Goal: Information Seeking & Learning: Learn about a topic

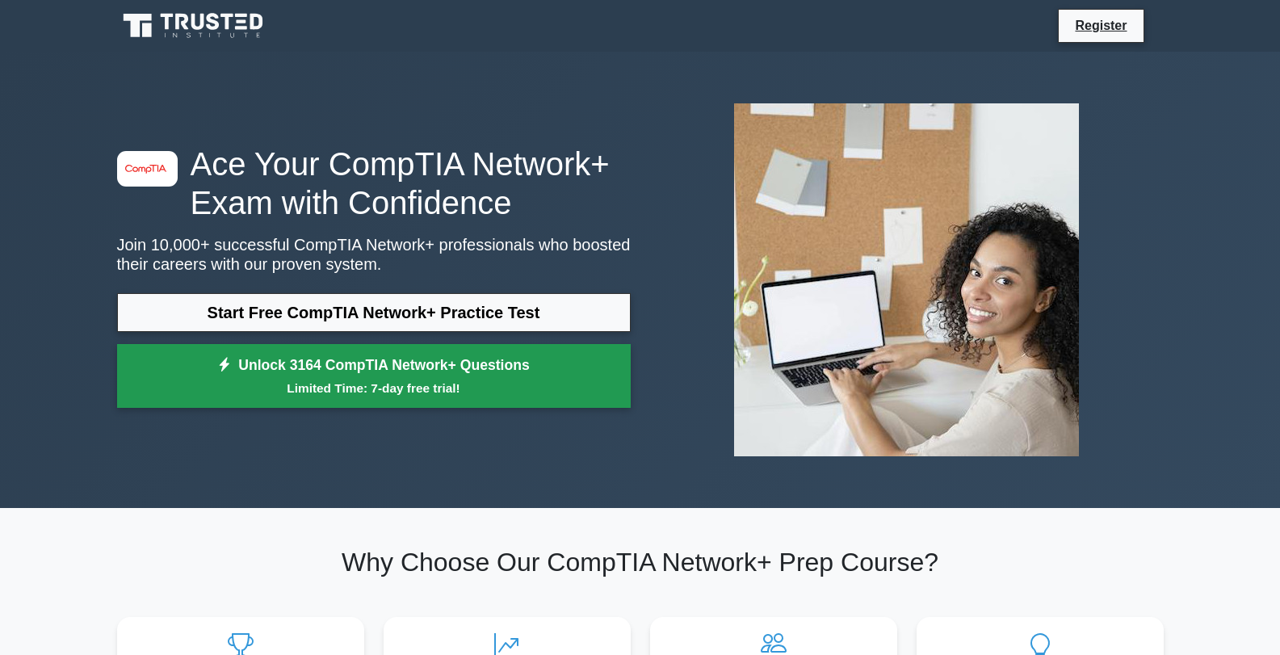
click at [321, 376] on link "Unlock 3164 CompTIA Network+ Questions Limited Time: 7-day free trial!" at bounding box center [374, 376] width 514 height 65
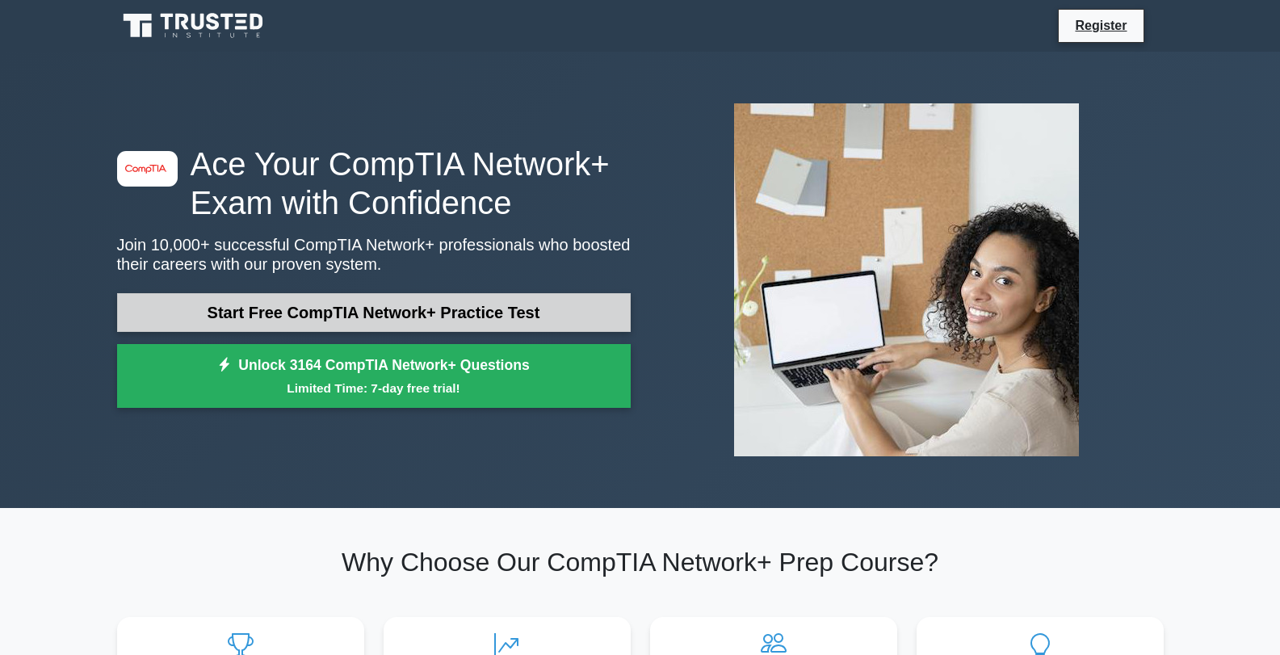
click at [440, 312] on link "Start Free CompTIA Network+ Practice Test" at bounding box center [374, 312] width 514 height 39
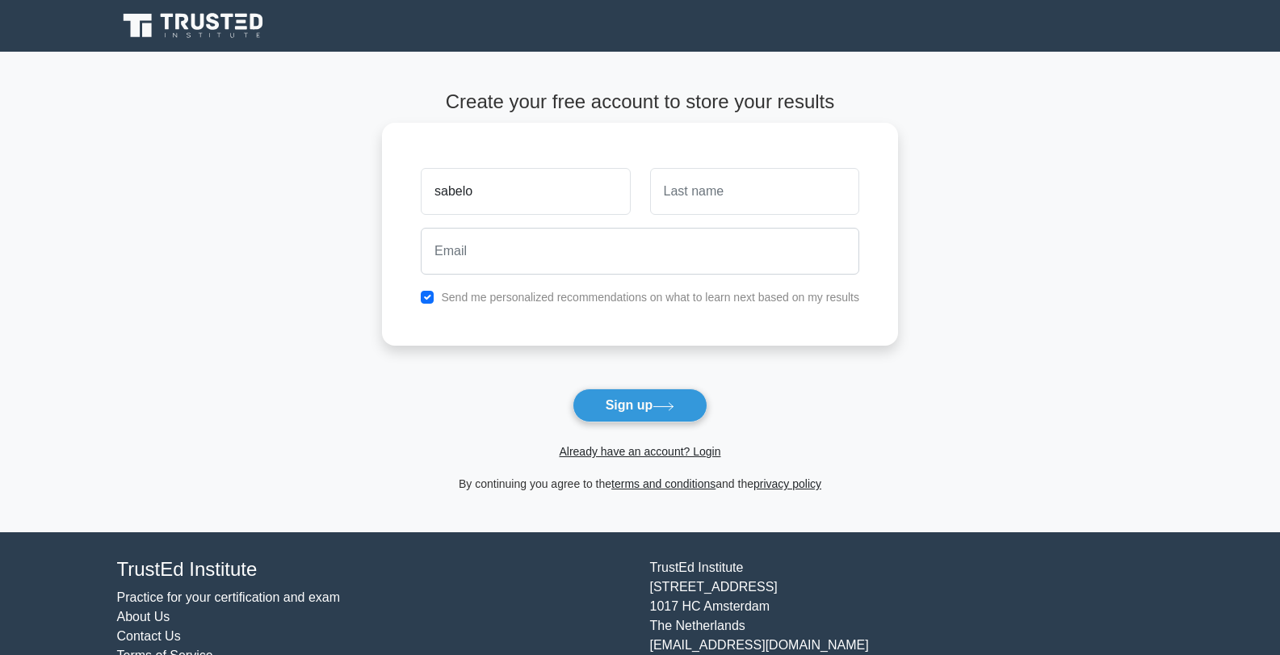
type input "sabelo"
click at [813, 197] on input "text" at bounding box center [754, 191] width 209 height 47
type input "bhengu"
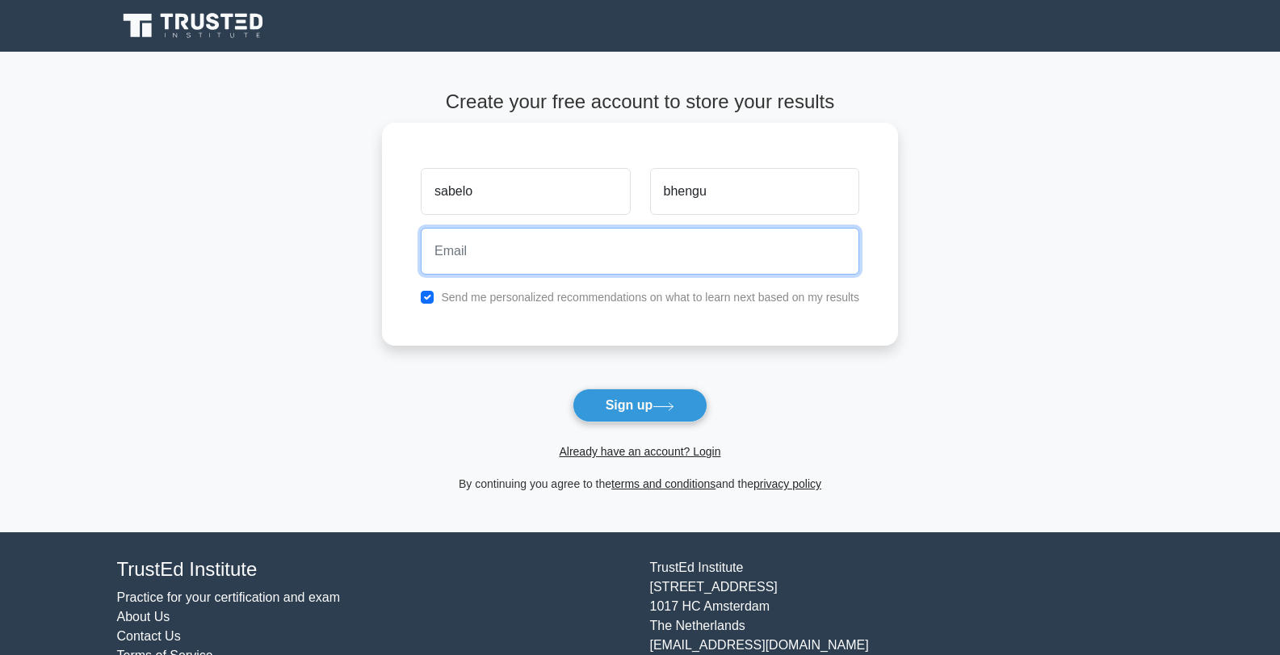
click at [765, 243] on input "email" at bounding box center [640, 251] width 439 height 47
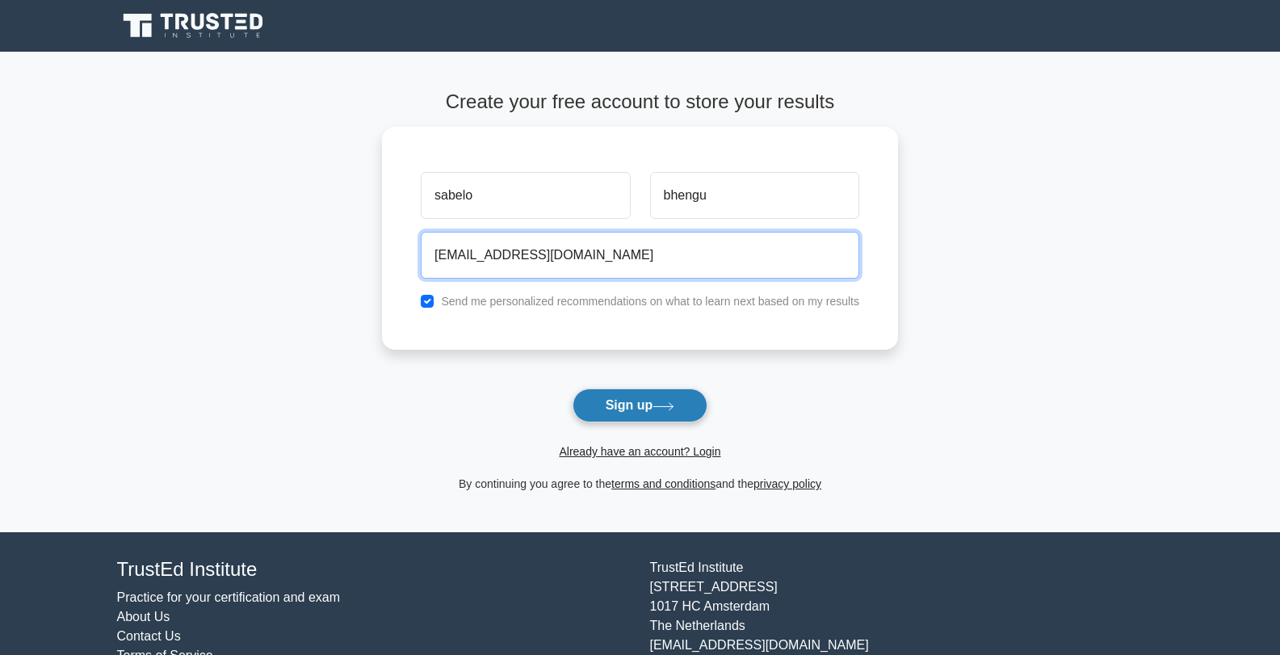
type input "snlbhengu@gmail.com"
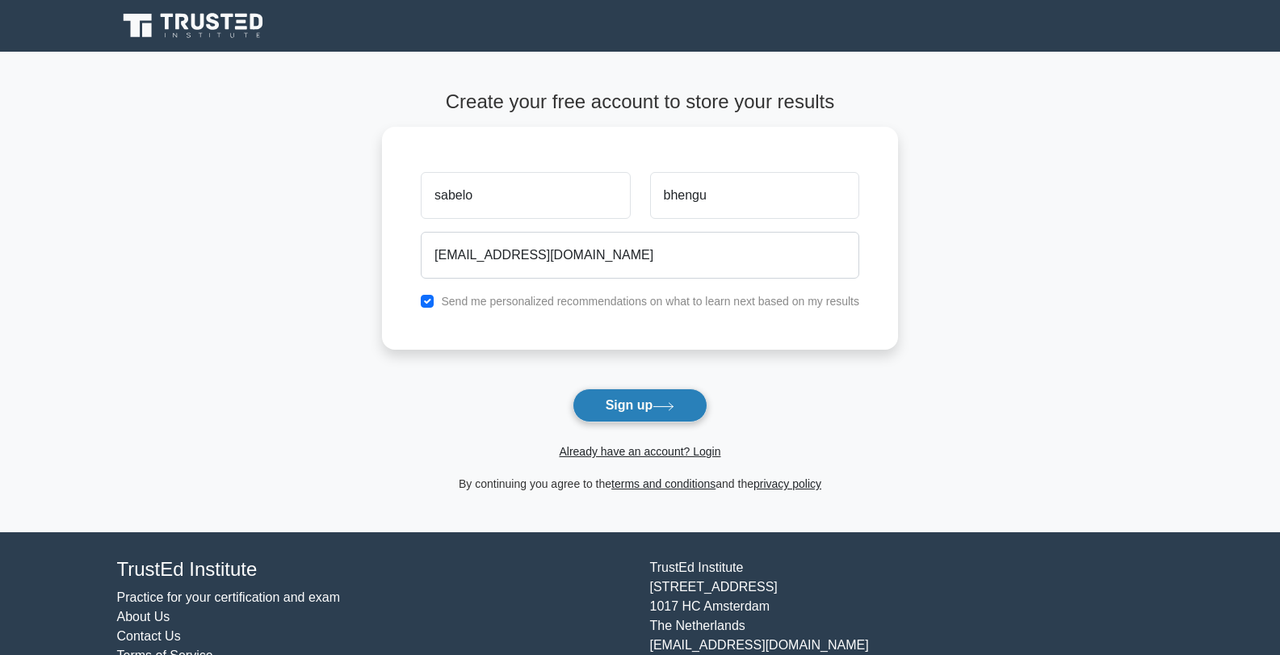
click at [658, 397] on button "Sign up" at bounding box center [641, 406] width 136 height 34
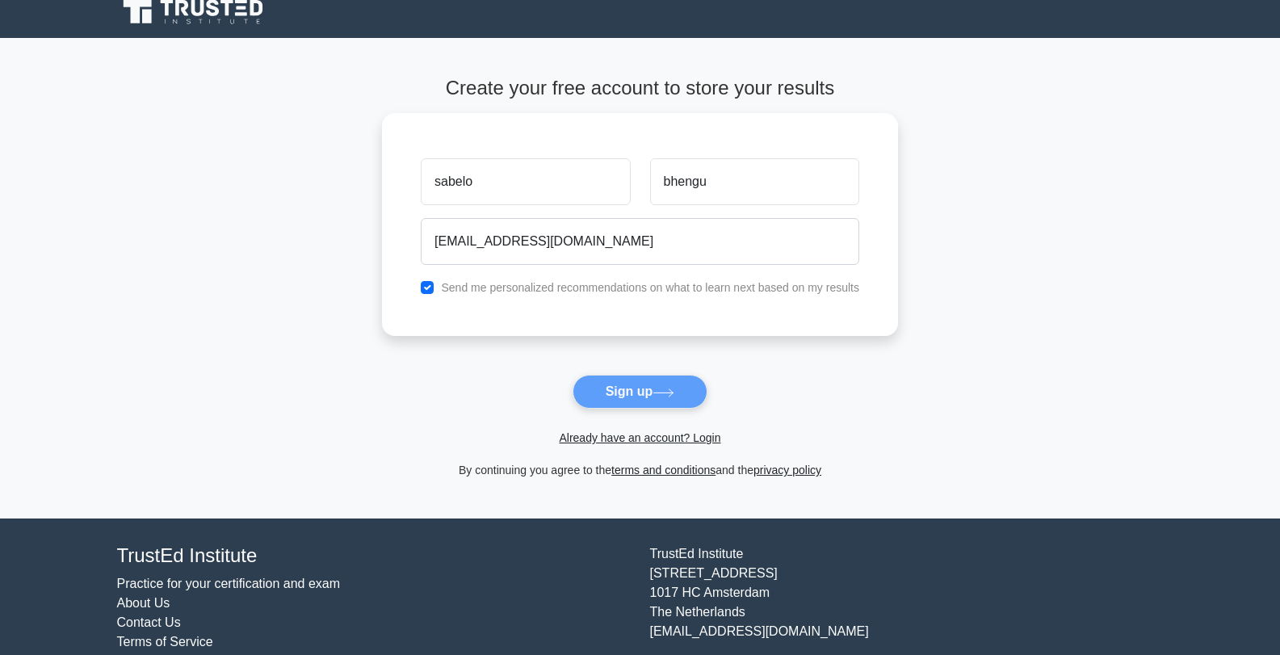
scroll to position [57, 0]
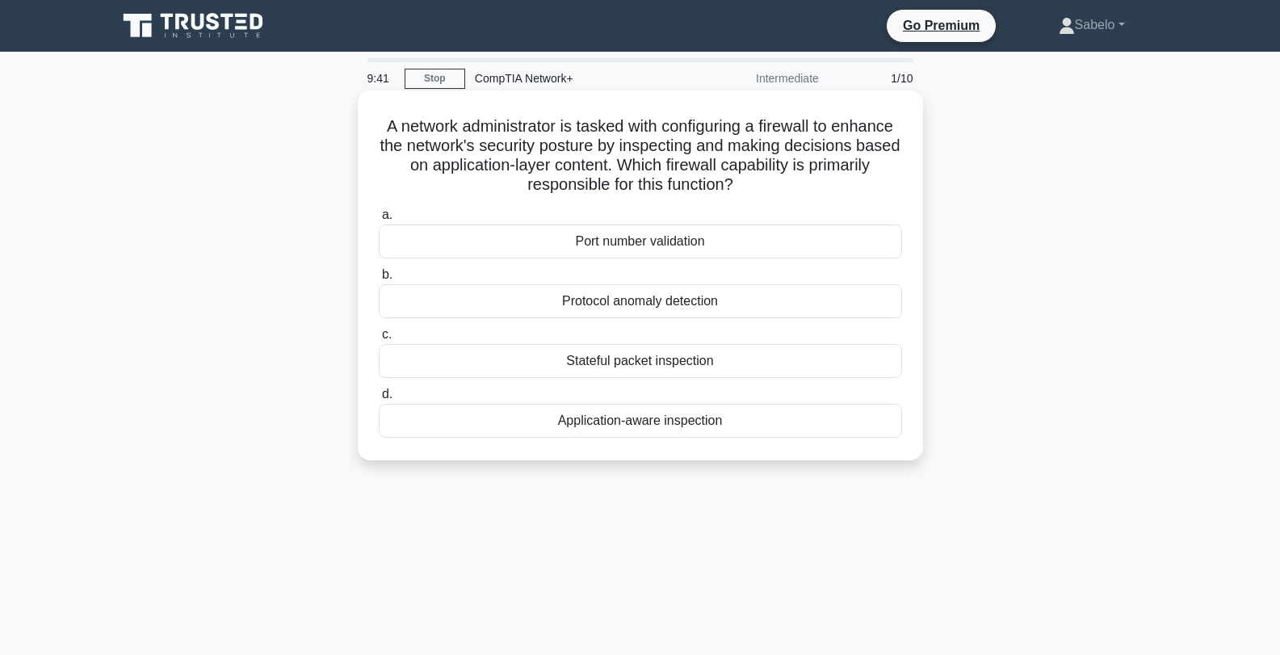
click at [747, 407] on div "Application-aware inspection" at bounding box center [640, 421] width 523 height 34
click at [379, 400] on input "d. Application-aware inspection" at bounding box center [379, 394] width 0 height 11
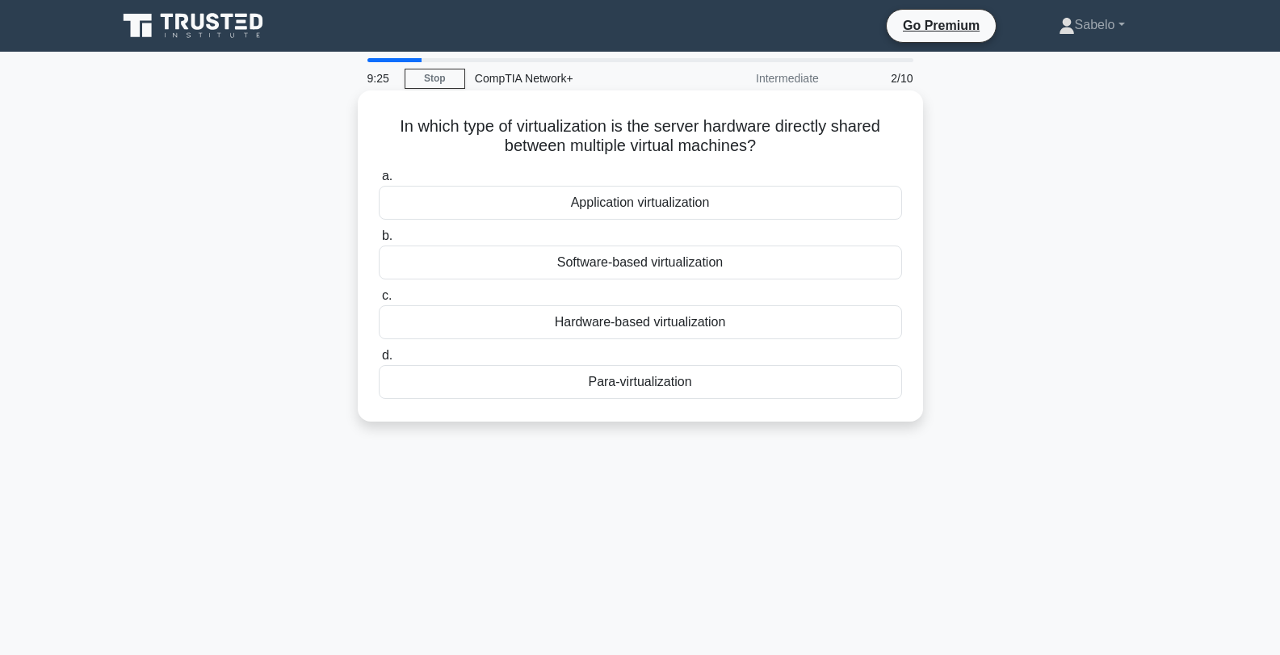
click at [679, 253] on div "Software-based virtualization" at bounding box center [640, 263] width 523 height 34
click at [379, 242] on input "b. Software-based virtualization" at bounding box center [379, 236] width 0 height 11
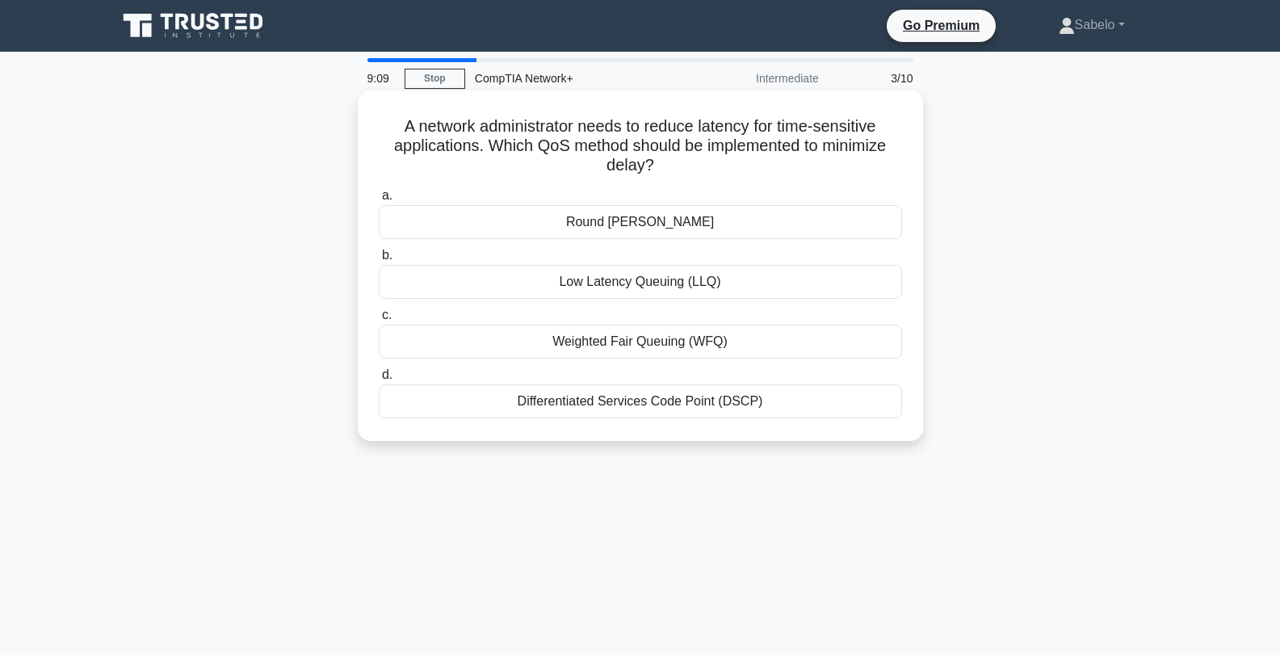
click at [674, 279] on div "Low Latency Queuing (LLQ)" at bounding box center [640, 282] width 523 height 34
click at [379, 261] on input "b. Low Latency Queuing (LLQ)" at bounding box center [379, 255] width 0 height 11
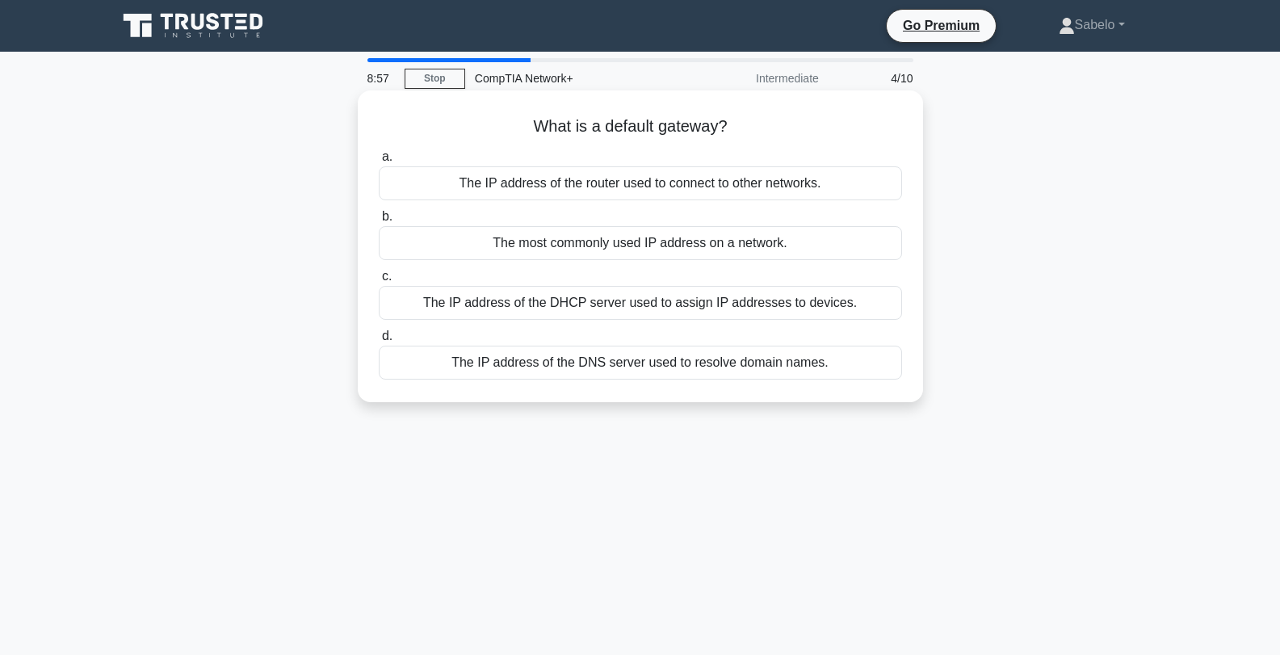
click at [580, 181] on div "The IP address of the router used to connect to other networks." at bounding box center [640, 183] width 523 height 34
click at [379, 162] on input "a. The IP address of the router used to connect to other networks." at bounding box center [379, 157] width 0 height 11
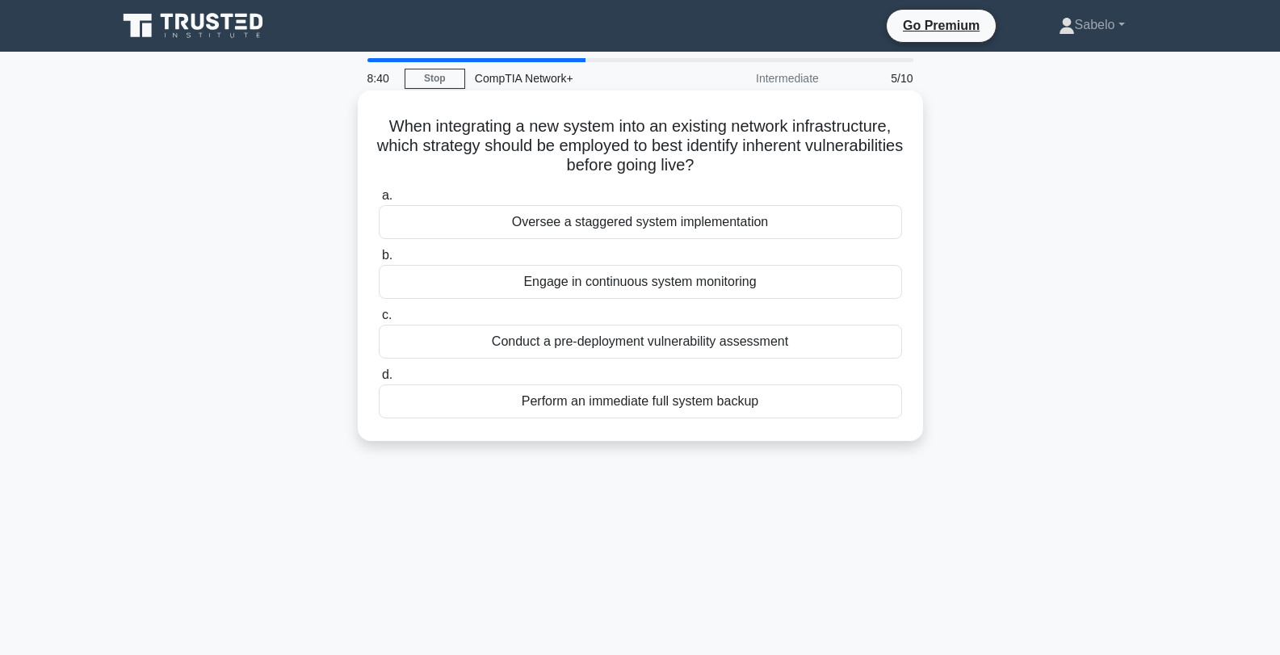
click at [679, 334] on div "Conduct a pre-deployment vulnerability assessment" at bounding box center [640, 342] width 523 height 34
click at [379, 321] on input "c. Conduct a pre-deployment vulnerability assessment" at bounding box center [379, 315] width 0 height 11
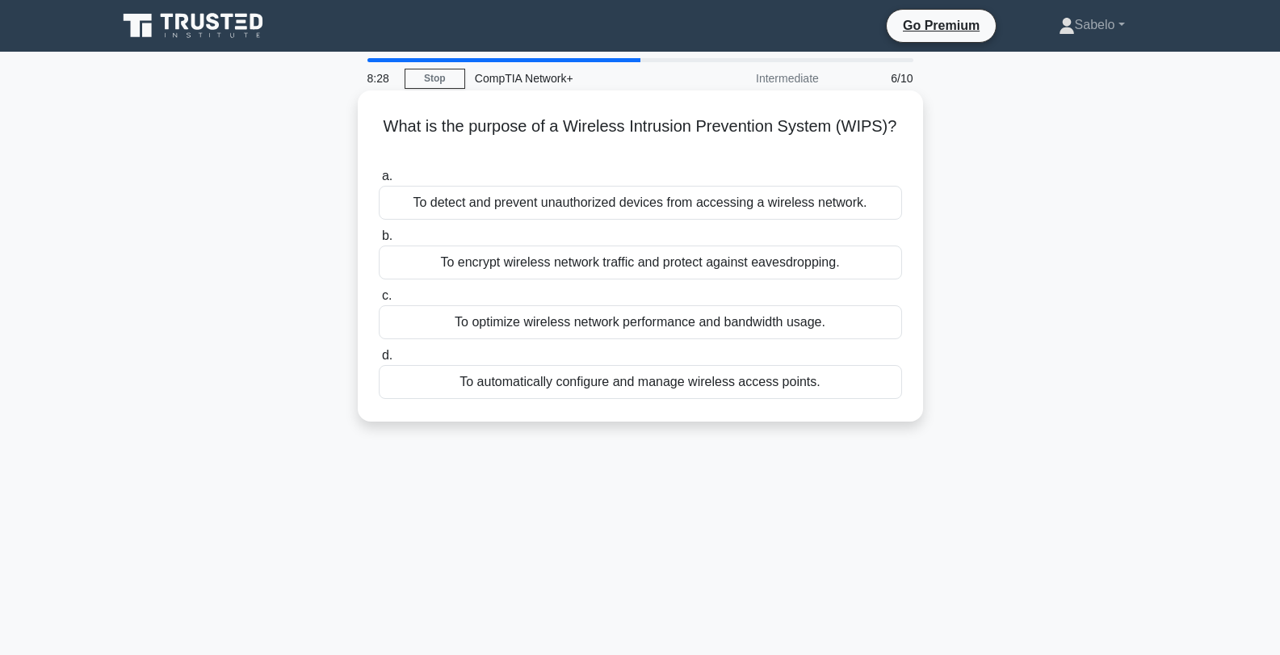
click at [725, 199] on div "To detect and prevent unauthorized devices from accessing a wireless network." at bounding box center [640, 203] width 523 height 34
click at [379, 182] on input "a. To detect and prevent unauthorized devices from accessing a wireless network." at bounding box center [379, 176] width 0 height 11
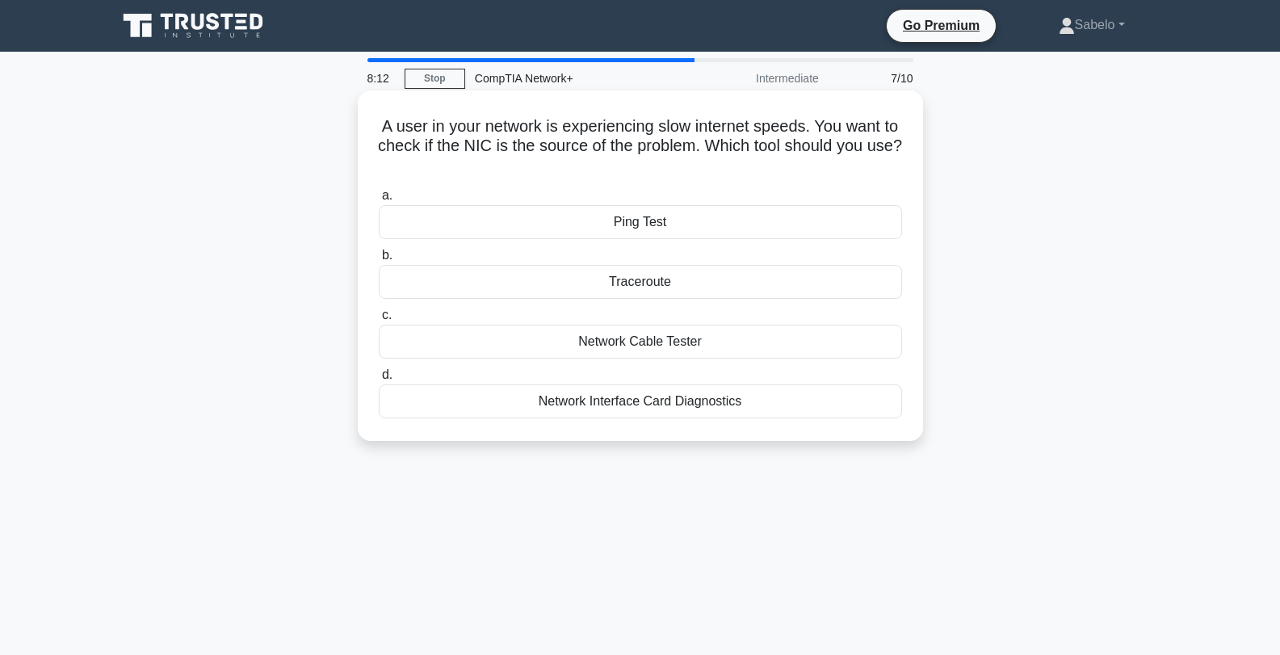
click at [679, 404] on div "Network Interface Card Diagnostics" at bounding box center [640, 401] width 523 height 34
click at [379, 380] on input "d. Network Interface Card Diagnostics" at bounding box center [379, 375] width 0 height 11
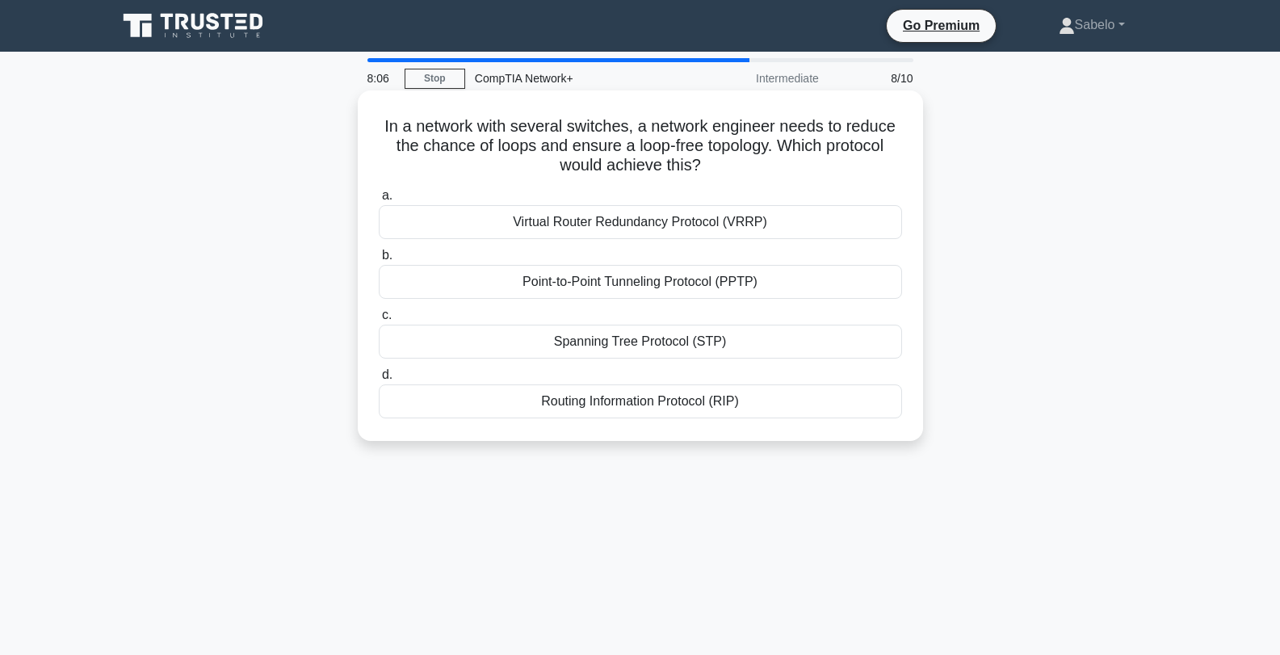
click at [704, 351] on div "Spanning Tree Protocol (STP)" at bounding box center [640, 342] width 523 height 34
click at [379, 321] on input "c. Spanning Tree Protocol (STP)" at bounding box center [379, 315] width 0 height 11
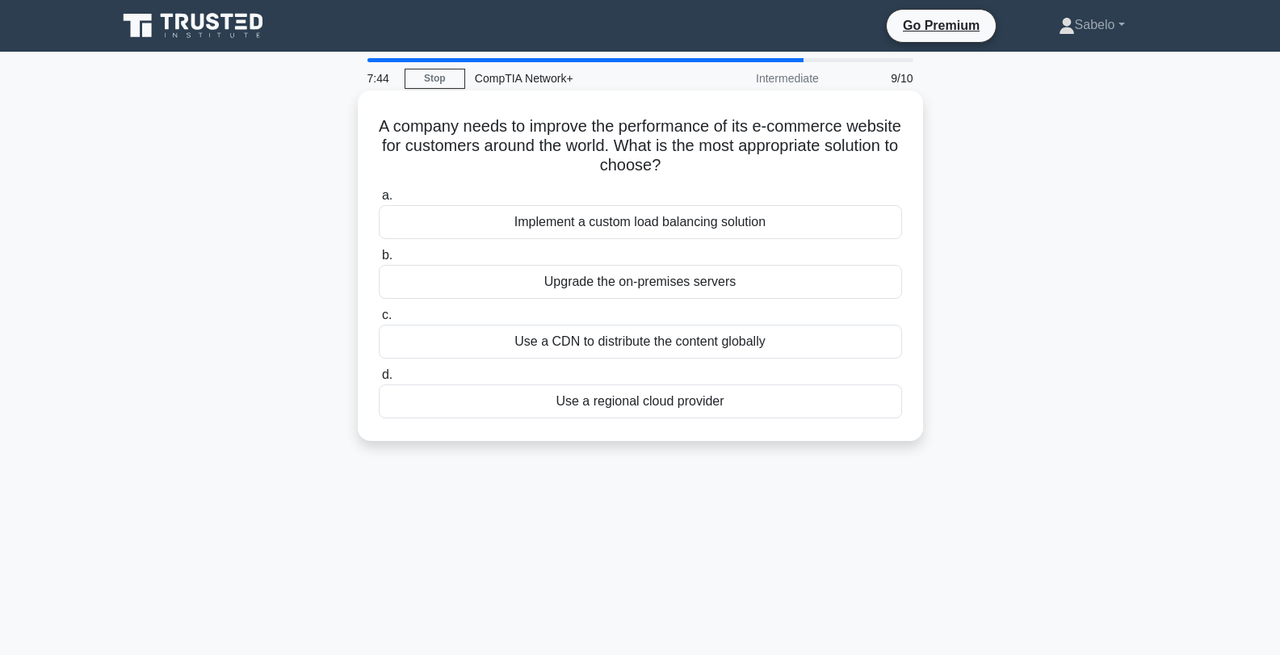
click at [770, 405] on div "Use a regional cloud provider" at bounding box center [640, 401] width 523 height 34
click at [379, 380] on input "d. Use a regional cloud provider" at bounding box center [379, 375] width 0 height 11
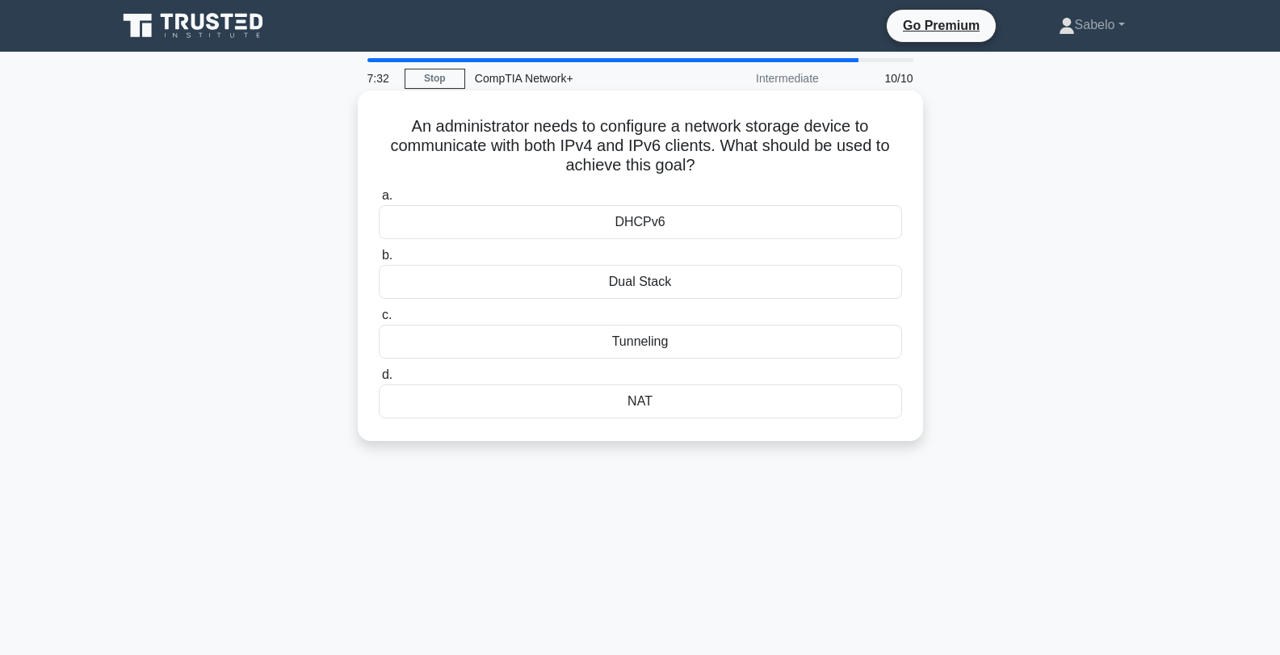
click at [754, 393] on div "NAT" at bounding box center [640, 401] width 523 height 34
click at [379, 380] on input "d. NAT" at bounding box center [379, 375] width 0 height 11
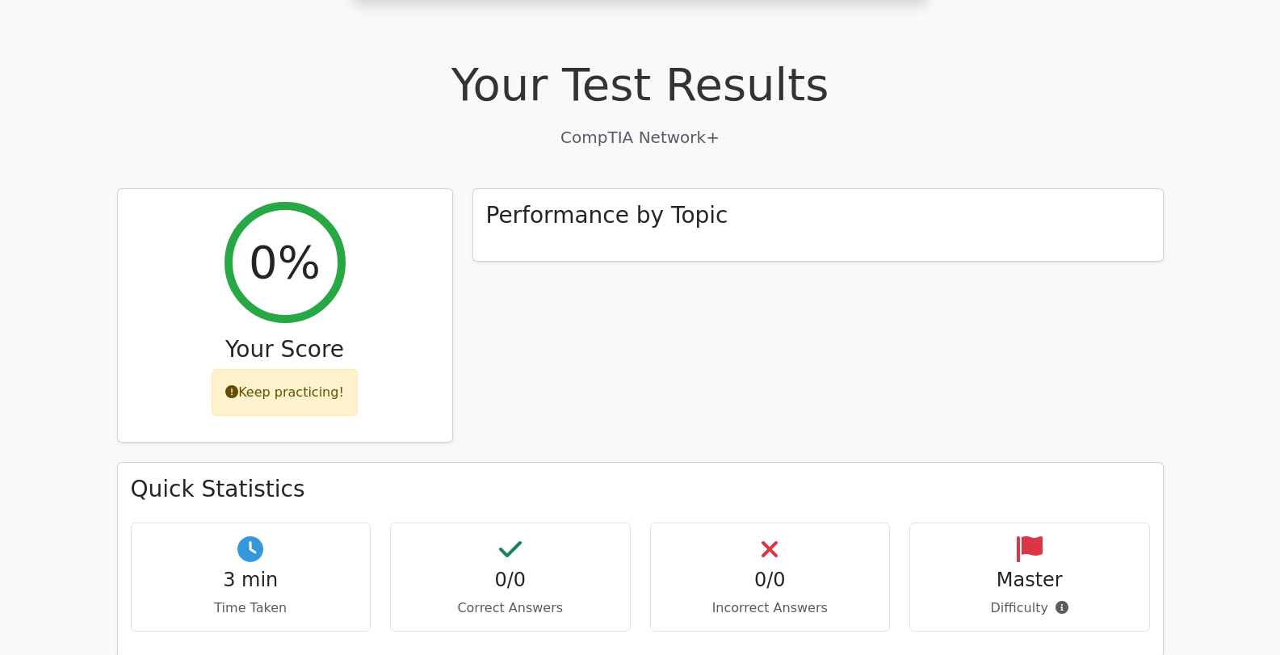
scroll to position [376, 0]
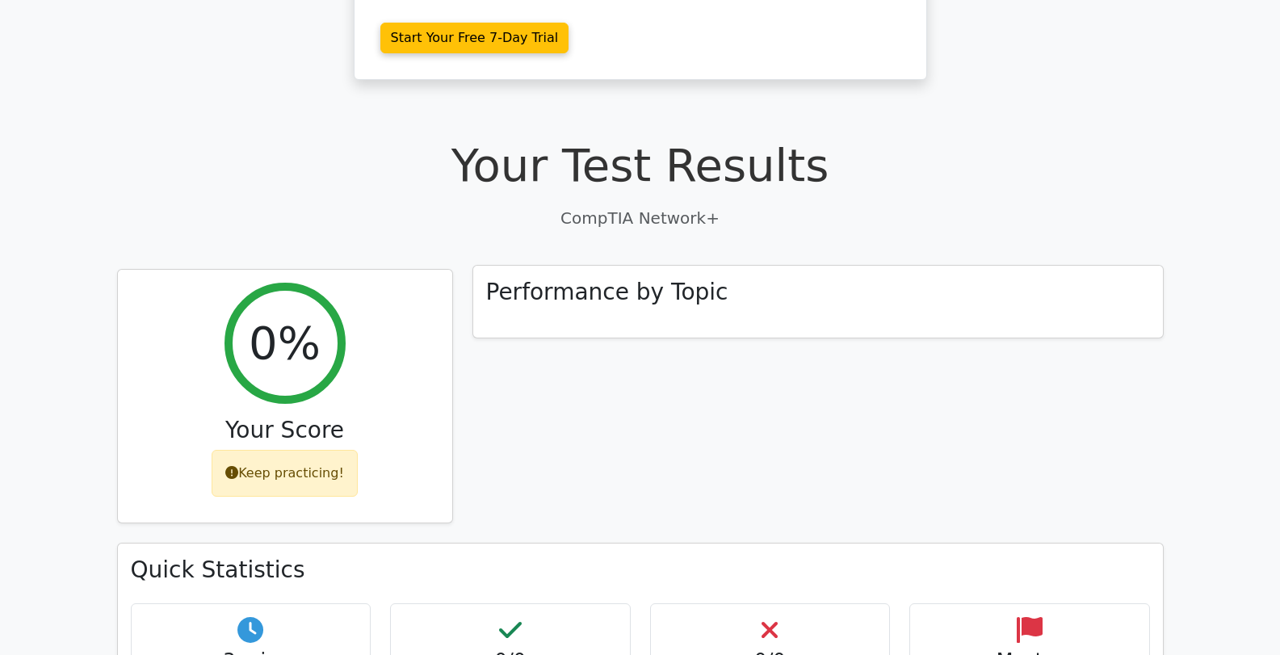
click at [560, 266] on div "Performance by Topic" at bounding box center [818, 302] width 690 height 73
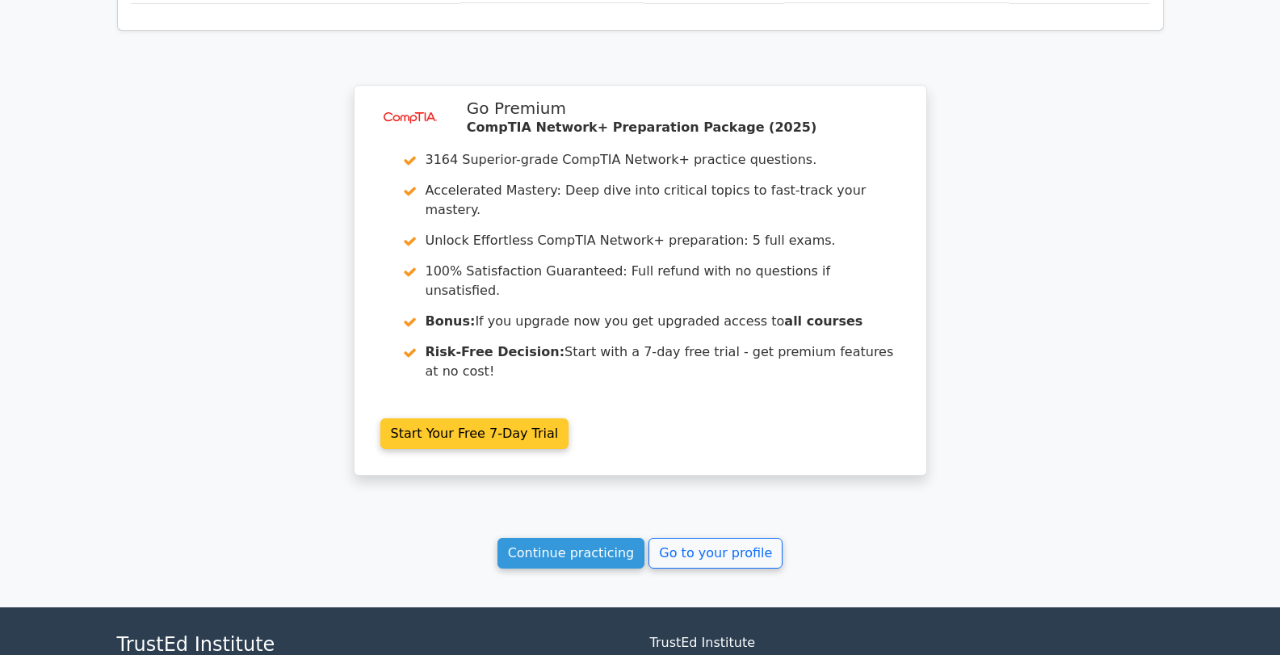
scroll to position [1264, 0]
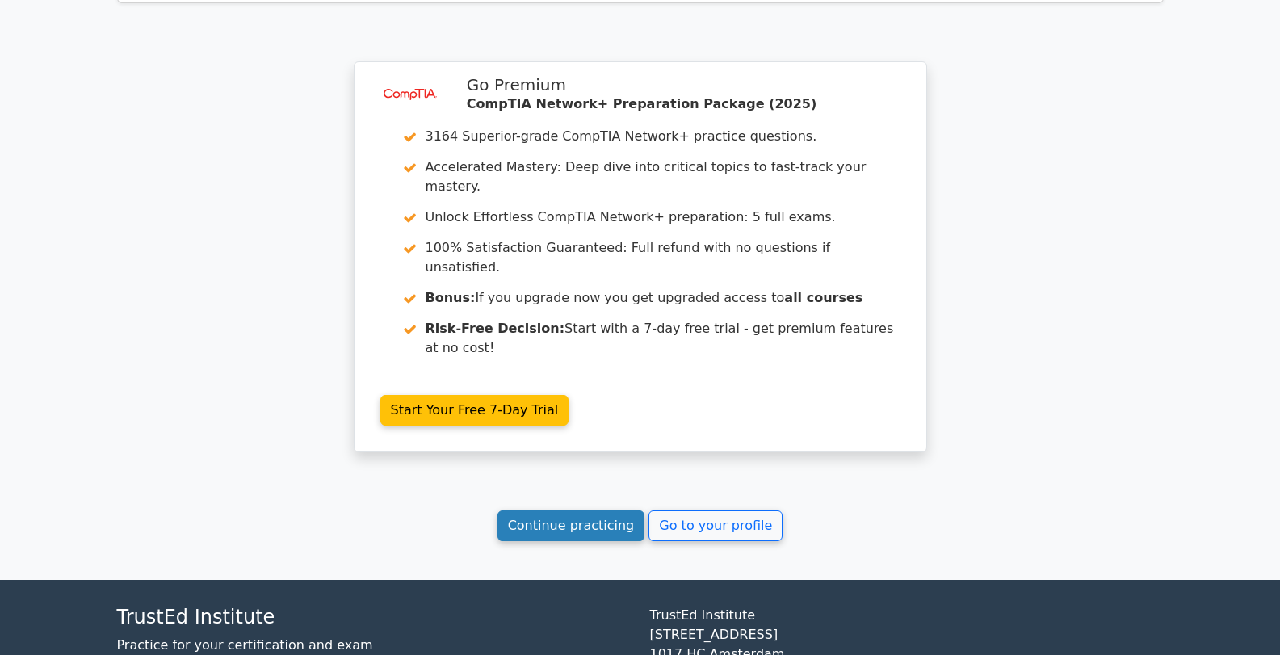
click at [565, 510] on link "Continue practicing" at bounding box center [572, 525] width 148 height 31
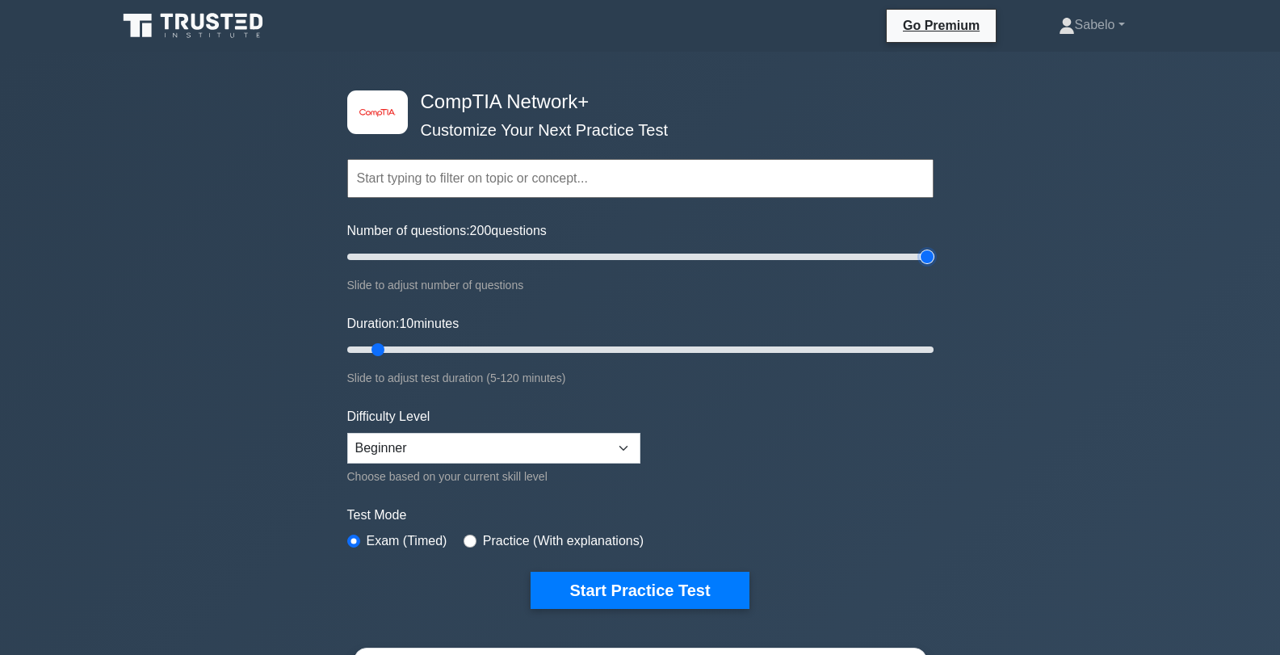
drag, startPoint x: 369, startPoint y: 253, endPoint x: 988, endPoint y: 277, distance: 619.2
type input "200"
click at [934, 267] on input "Number of questions: 200 questions" at bounding box center [640, 256] width 586 height 19
drag, startPoint x: 374, startPoint y: 351, endPoint x: 984, endPoint y: 391, distance: 611.1
type input "120"
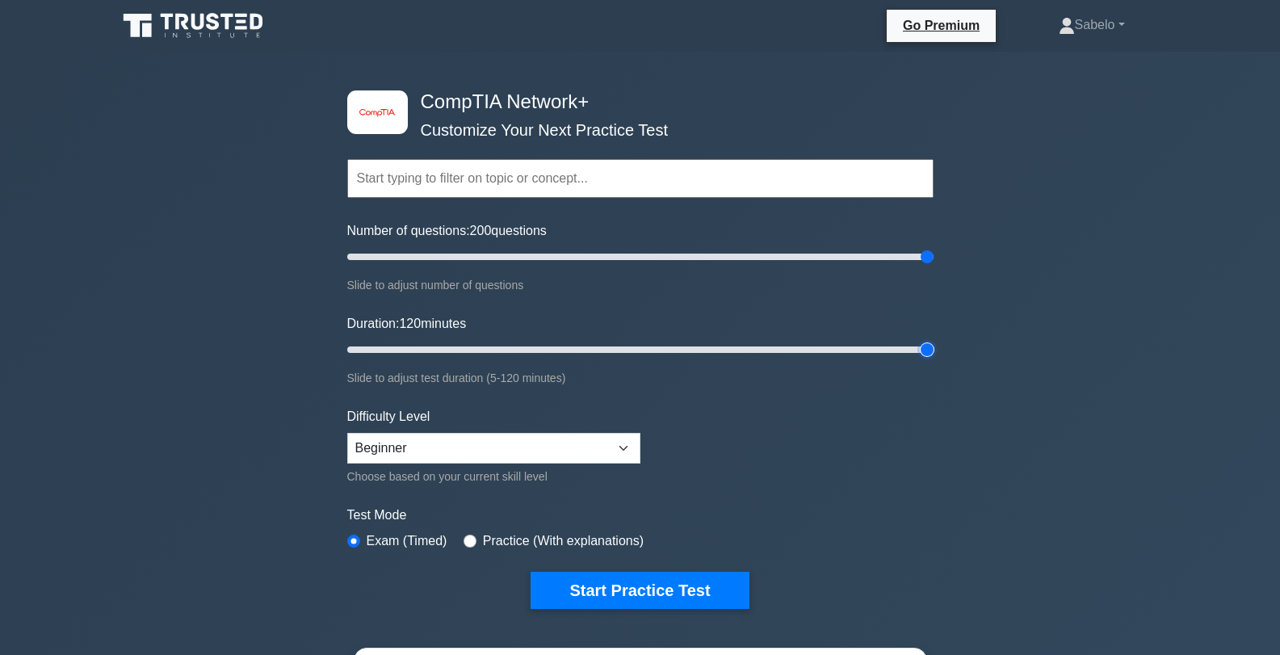
click at [934, 359] on input "Duration: 120 minutes" at bounding box center [640, 349] width 586 height 19
click at [617, 452] on select "Beginner Intermediate Expert" at bounding box center [493, 448] width 293 height 31
select select "expert"
click at [347, 433] on select "Beginner Intermediate Expert" at bounding box center [493, 448] width 293 height 31
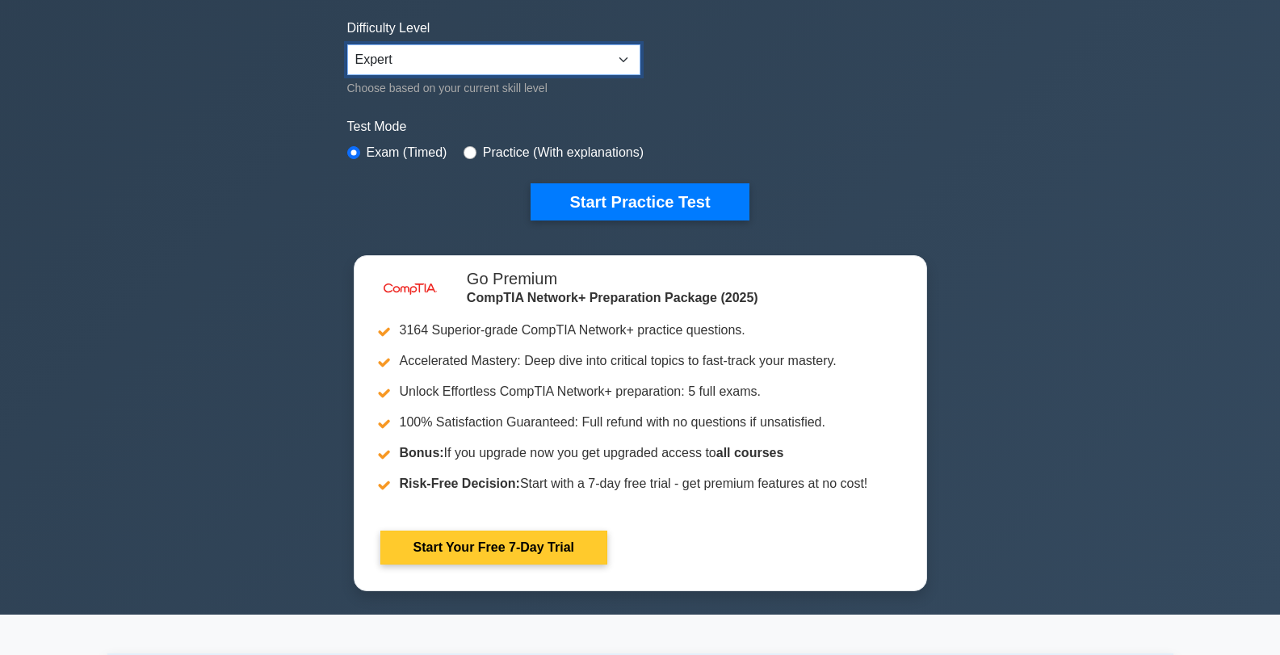
scroll to position [242, 0]
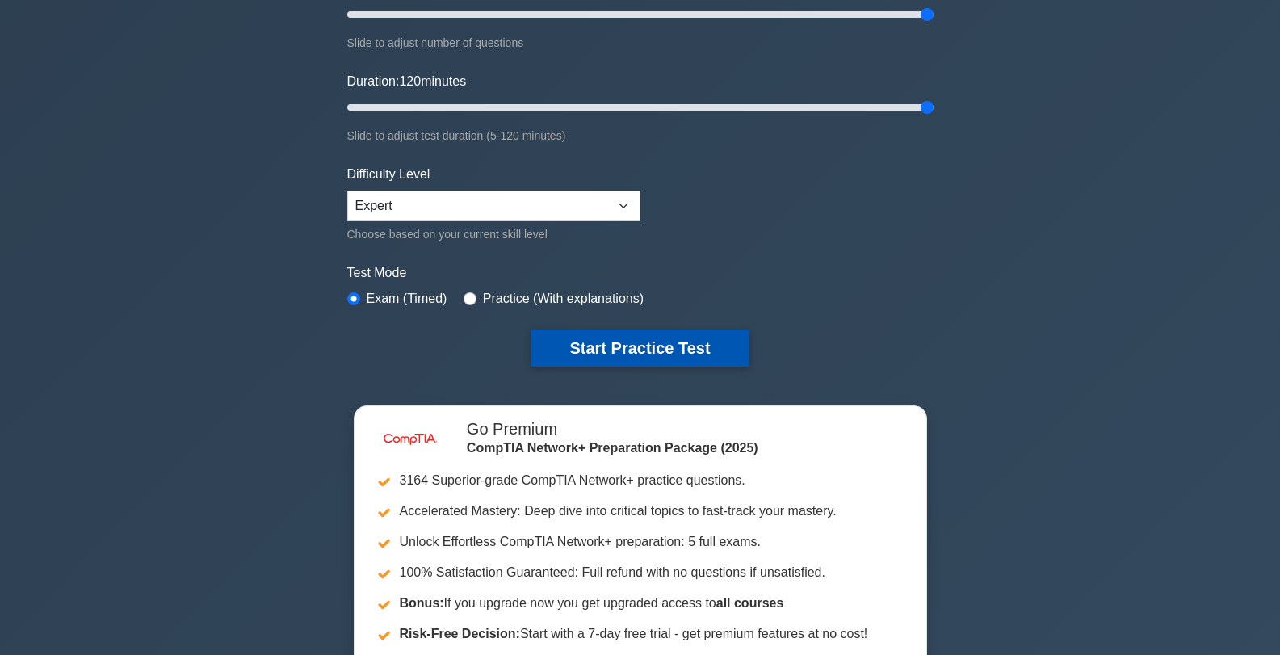
click at [652, 355] on button "Start Practice Test" at bounding box center [640, 348] width 218 height 37
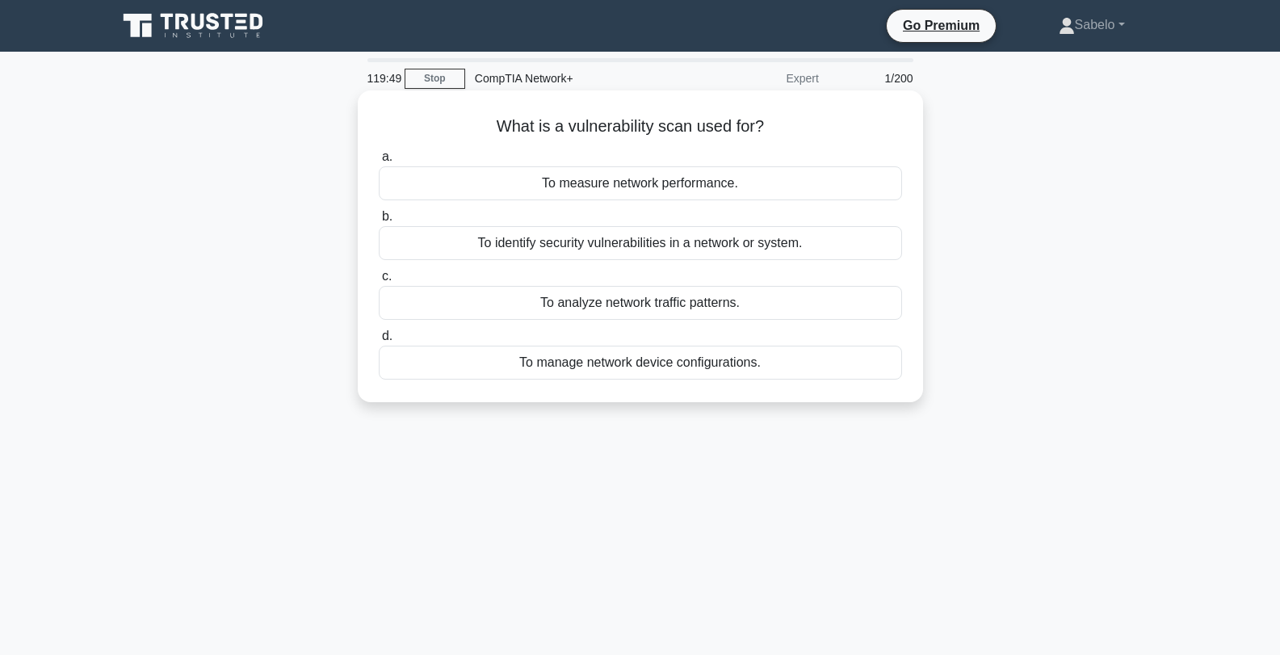
click at [668, 247] on div "To identify security vulnerabilities in a network or system." at bounding box center [640, 243] width 523 height 34
click at [379, 222] on input "b. To identify security vulnerabilities in a network or system." at bounding box center [379, 217] width 0 height 11
